Goal: Go to known website: Access a specific website the user already knows

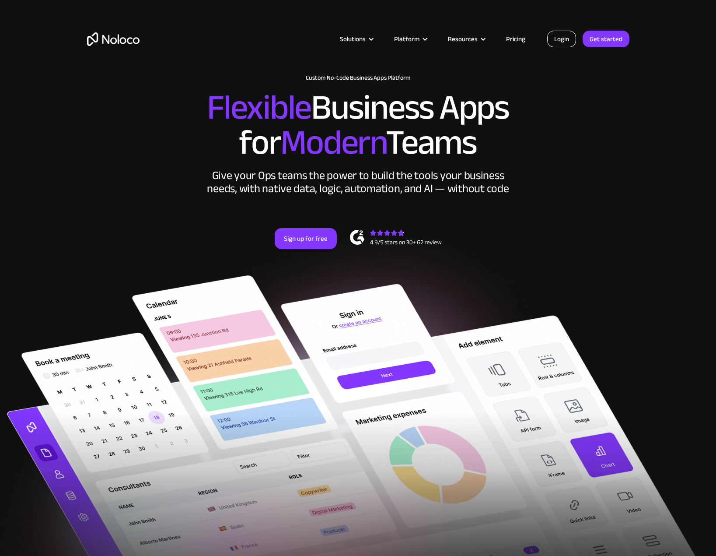
drag, startPoint x: 0, startPoint y: 0, endPoint x: 570, endPoint y: 40, distance: 571.5
click at [570, 40] on link "Login" at bounding box center [561, 39] width 29 height 17
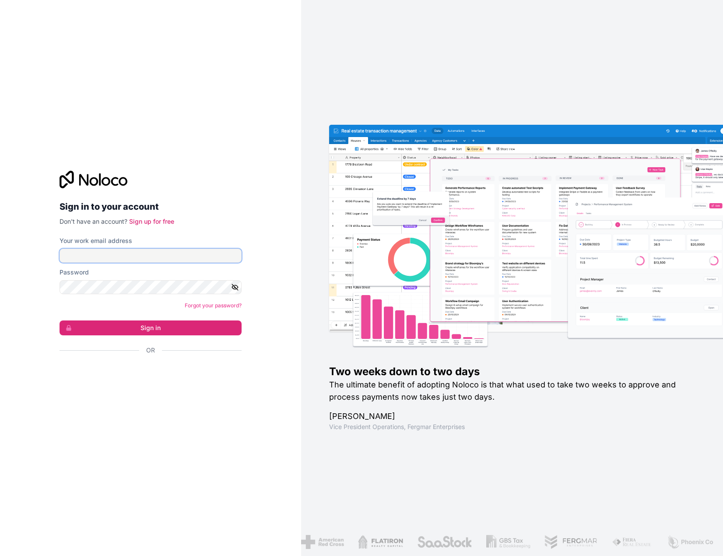
type input "f.allombert@cogis-formation.fr"
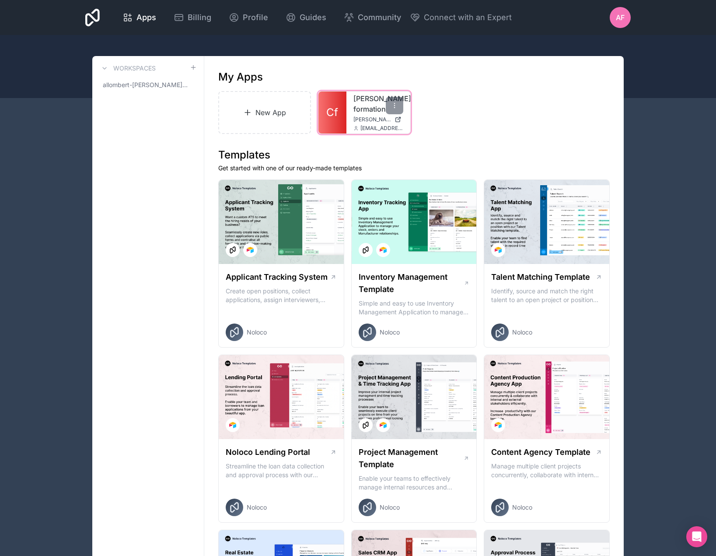
click at [361, 108] on link "cogis-formation" at bounding box center [378, 103] width 50 height 21
